Goal: Contribute content: Add original content to the website for others to see

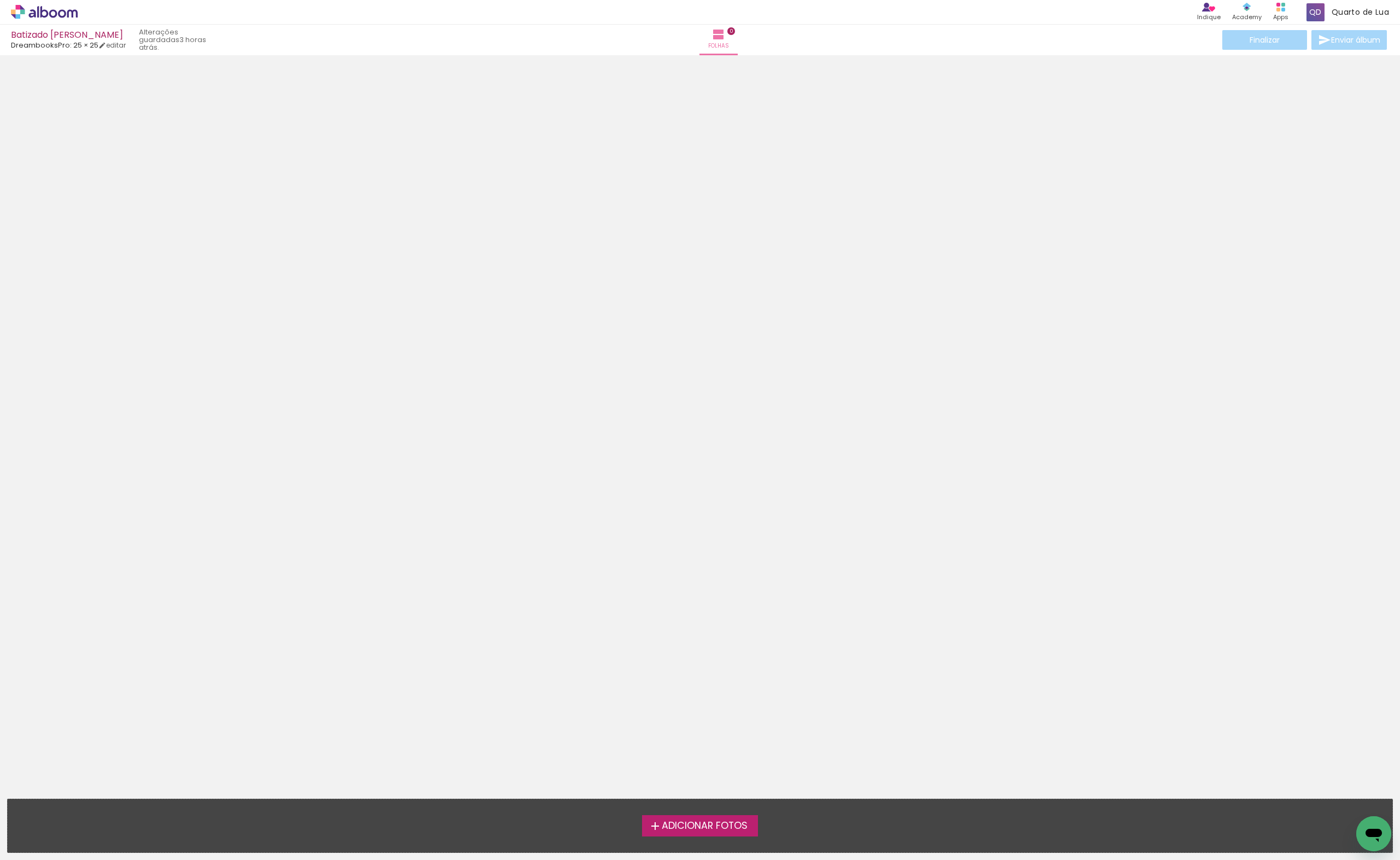
click at [700, 822] on span "Adicionar Fotos" at bounding box center [705, 826] width 86 height 10
click at [0, 0] on input "file" at bounding box center [0, 0] width 0 height 0
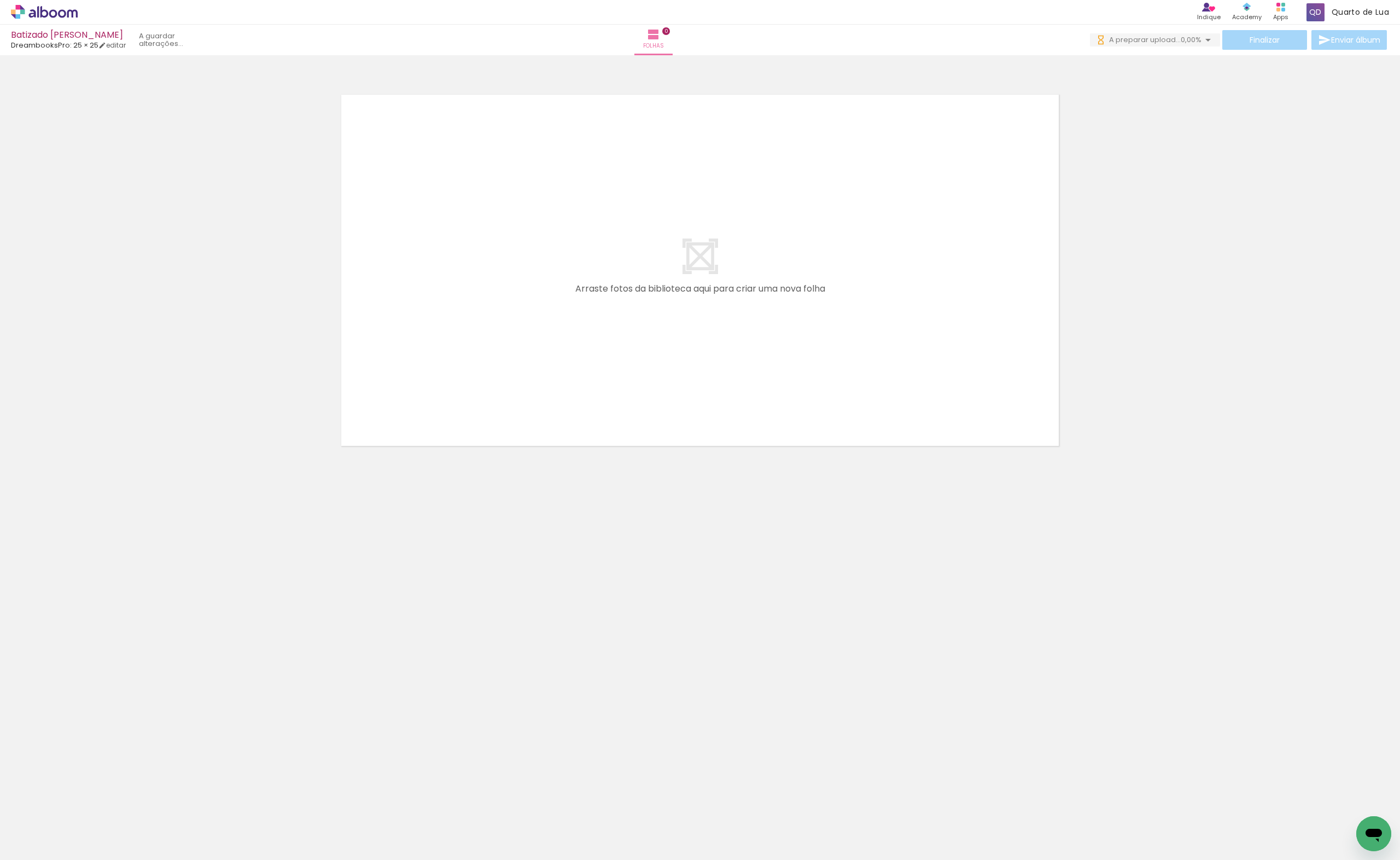
click at [46, 834] on div "Biblioteca 100 fotos Todas as fotos Não utilizadas Adicionar Fotos" at bounding box center [34, 826] width 68 height 54
click at [20, 849] on iron-icon at bounding box center [16, 853] width 13 height 13
click at [0, 0] on input "file" at bounding box center [0, 0] width 0 height 0
click at [855, 436] on quentale-layouter at bounding box center [700, 270] width 733 height 366
click at [41, 853] on paper-button "Adicionar Fotos" at bounding box center [33, 854] width 53 height 18
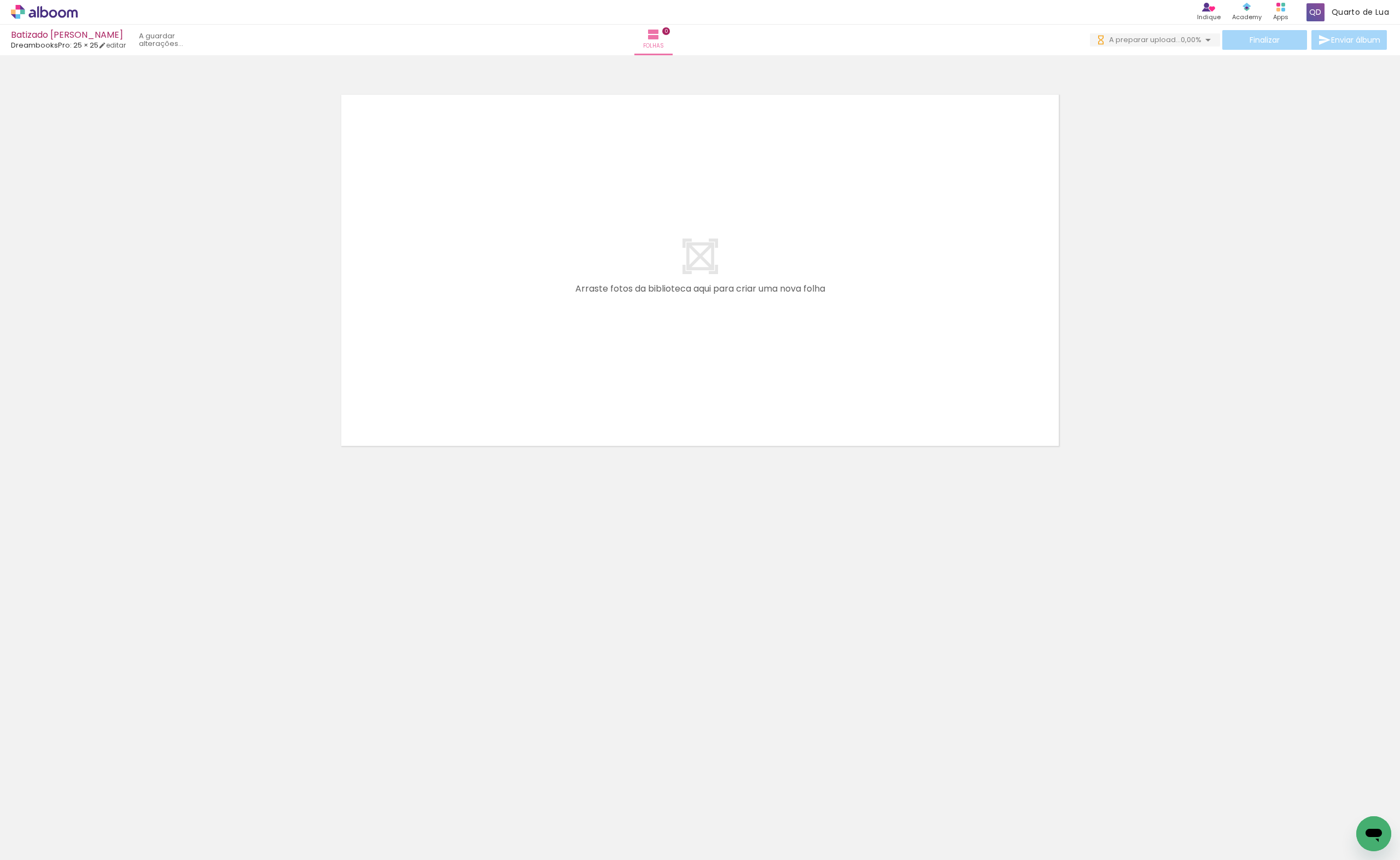
click at [0, 0] on input "file" at bounding box center [0, 0] width 0 height 0
click at [46, 848] on span "Adicionar Fotos" at bounding box center [39, 854] width 33 height 12
click at [0, 0] on input "file" at bounding box center [0, 0] width 0 height 0
click at [15, 848] on iron-icon at bounding box center [16, 853] width 13 height 13
click at [0, 0] on input "file" at bounding box center [0, 0] width 0 height 0
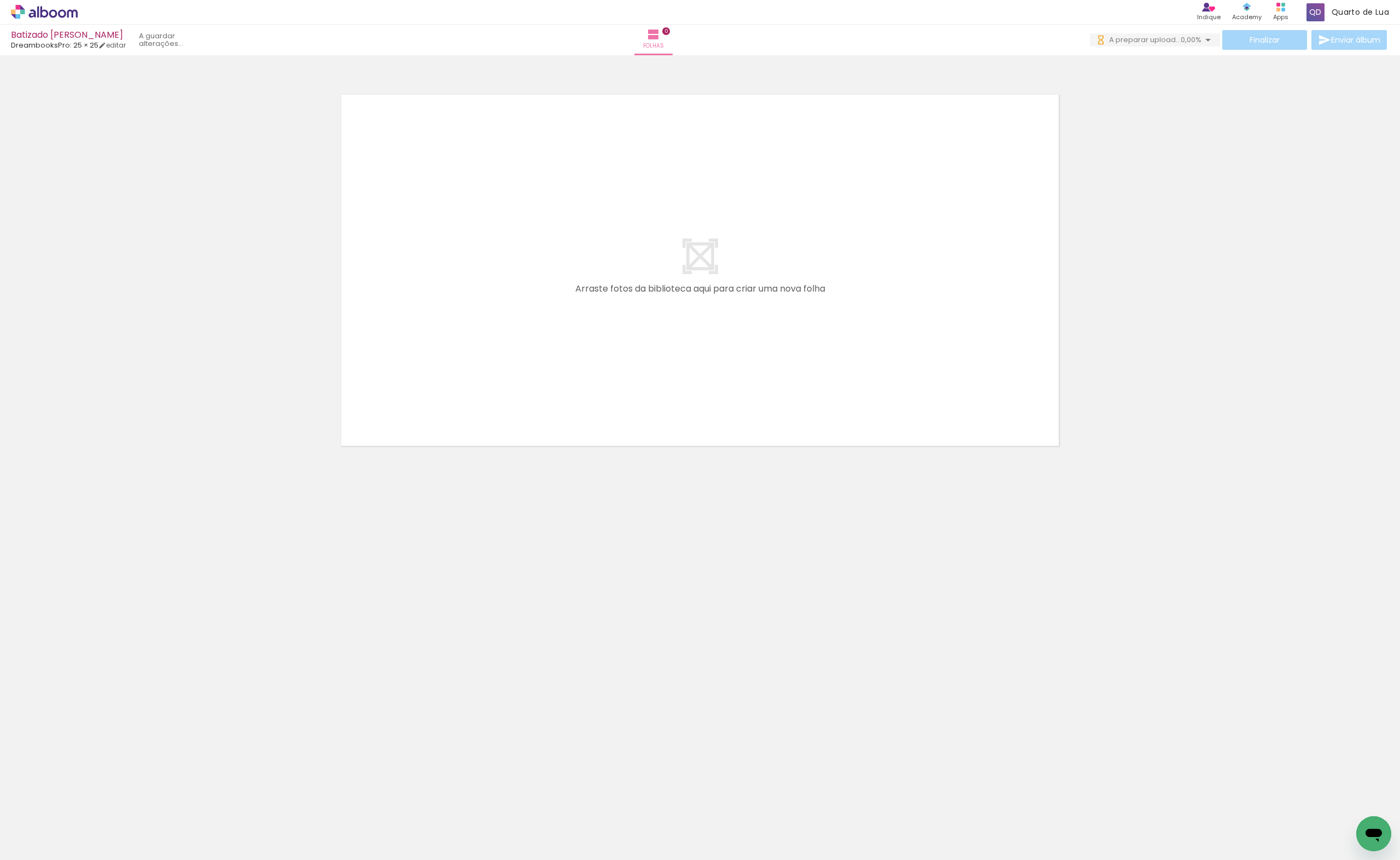
click at [32, 848] on span "Adicionar Fotos" at bounding box center [39, 854] width 33 height 12
click at [0, 0] on input "file" at bounding box center [0, 0] width 0 height 0
click input "file" at bounding box center [0, 0] width 0 height 0
